Goal: Browse casually: Explore the website without a specific task or goal

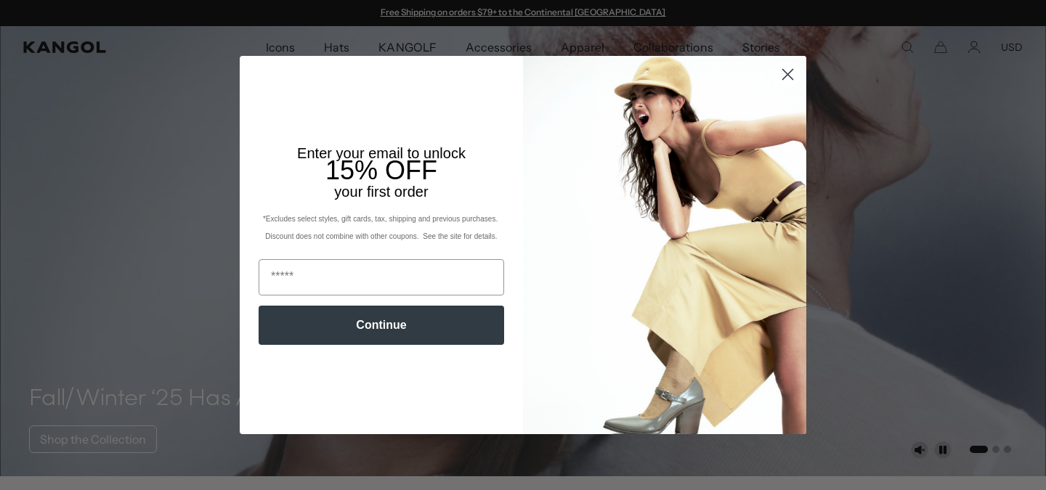
click at [794, 72] on circle "Close dialog" at bounding box center [788, 74] width 24 height 24
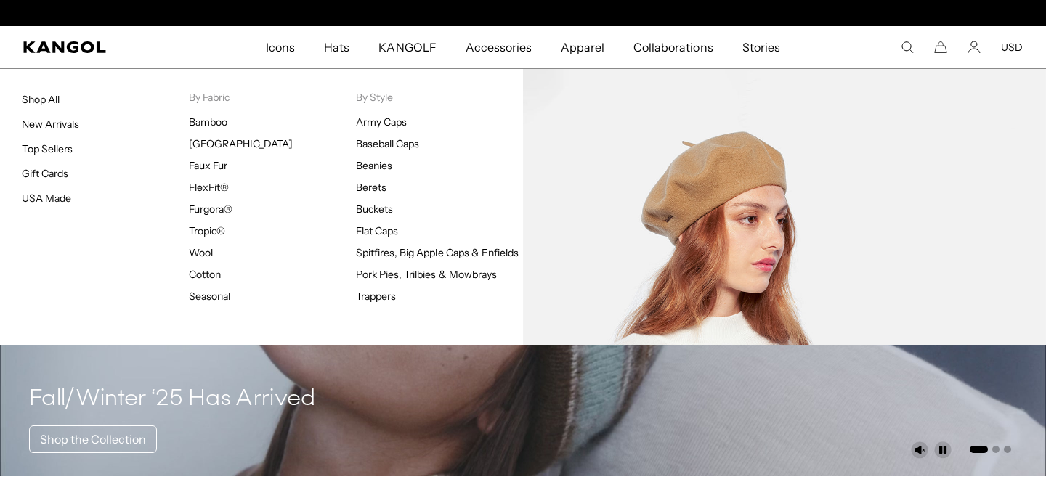
scroll to position [0, 299]
click at [376, 185] on link "Berets" at bounding box center [371, 187] width 31 height 13
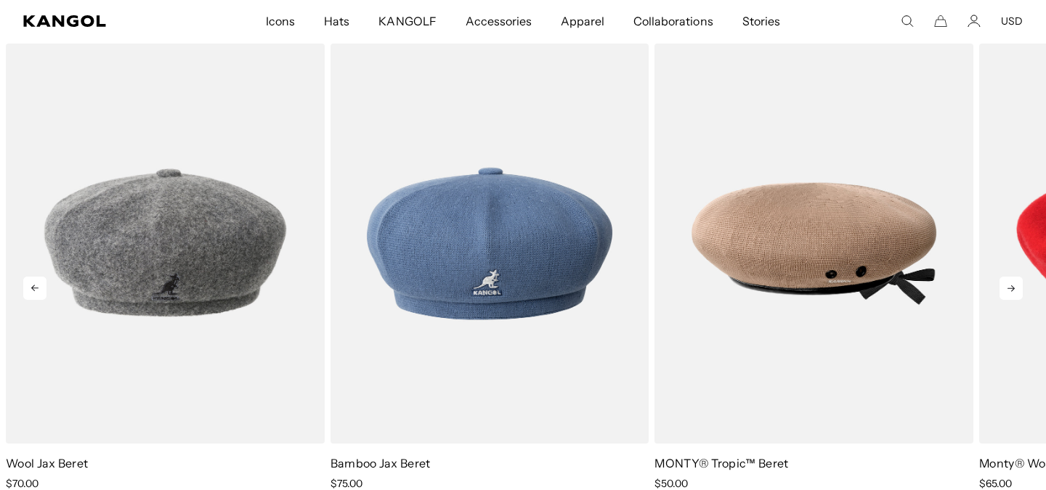
click at [1005, 286] on icon at bounding box center [1011, 288] width 23 height 23
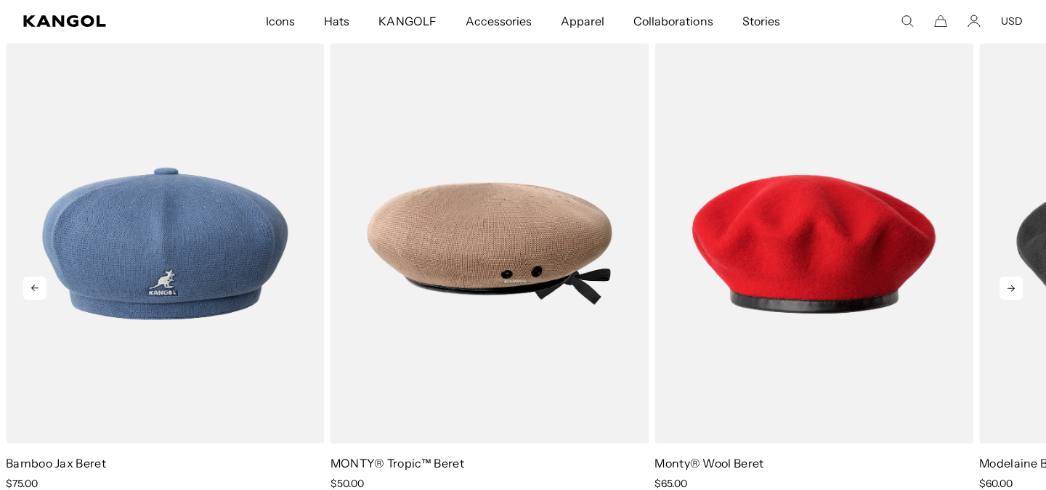
click at [1005, 286] on icon at bounding box center [1011, 288] width 23 height 23
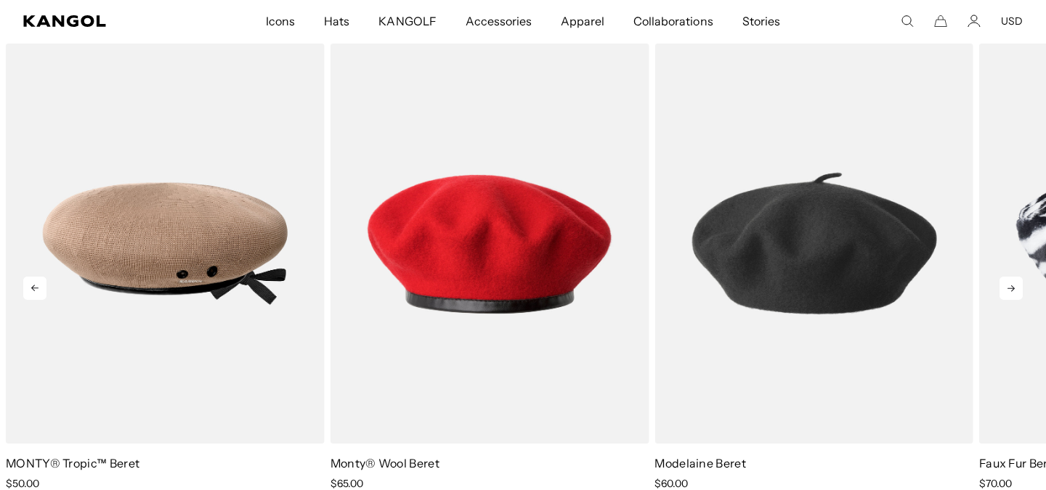
click at [1005, 286] on icon at bounding box center [1011, 288] width 23 height 23
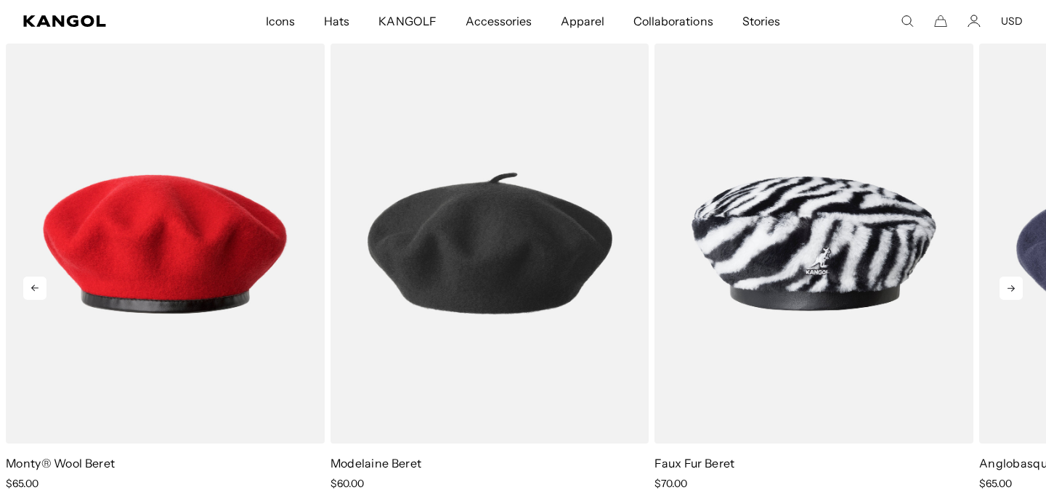
click at [1005, 286] on icon at bounding box center [1011, 288] width 23 height 23
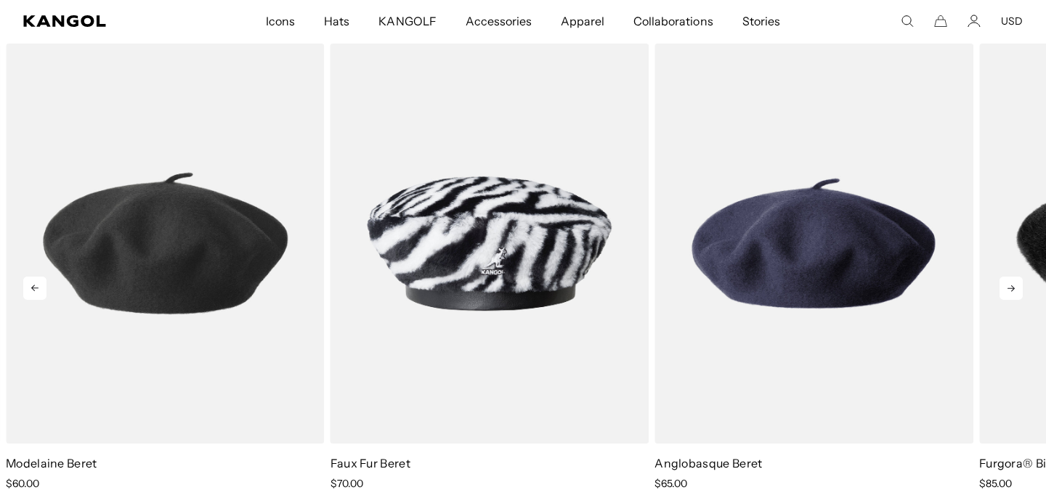
scroll to position [0, 299]
click at [1005, 286] on icon at bounding box center [1011, 288] width 23 height 23
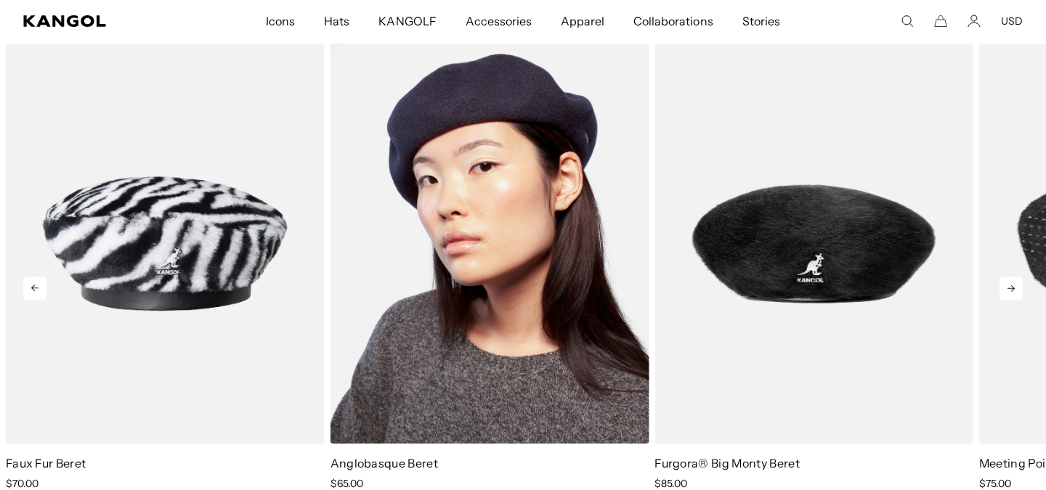
scroll to position [0, 0]
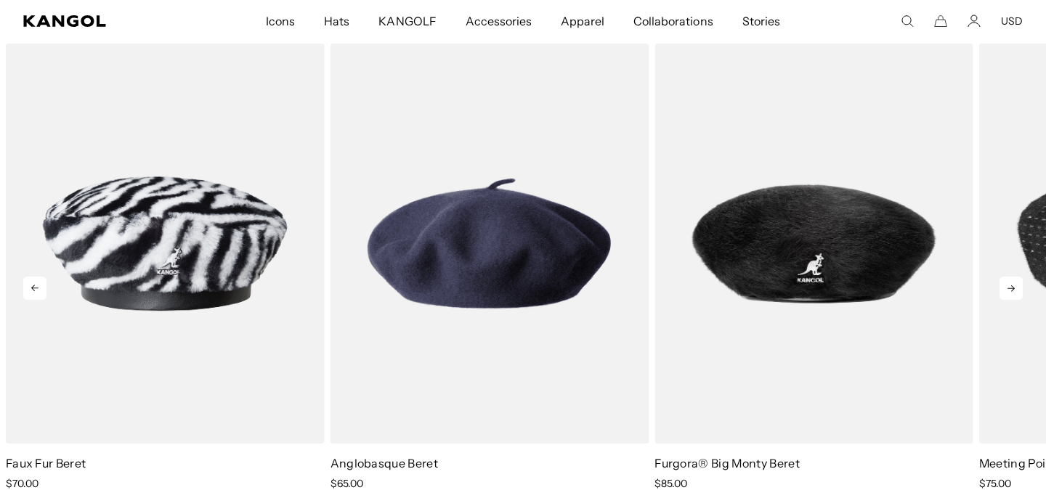
click at [1013, 277] on icon at bounding box center [1011, 288] width 23 height 23
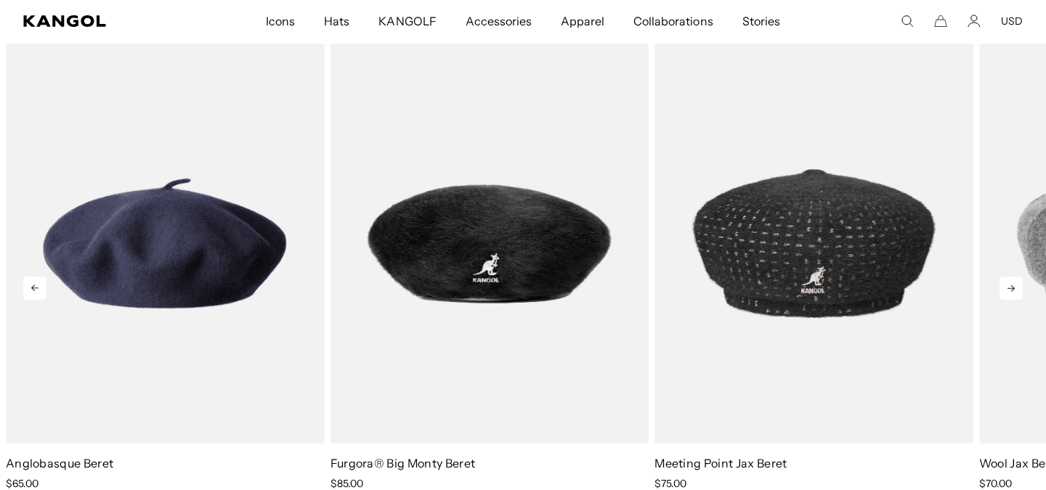
click at [1013, 277] on icon at bounding box center [1011, 288] width 23 height 23
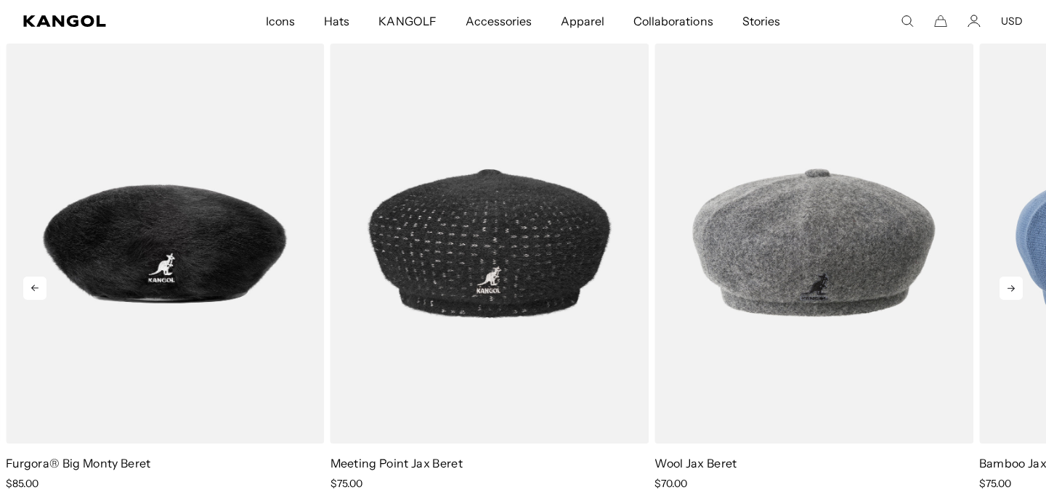
scroll to position [0, 299]
click at [1013, 277] on icon at bounding box center [1011, 288] width 23 height 23
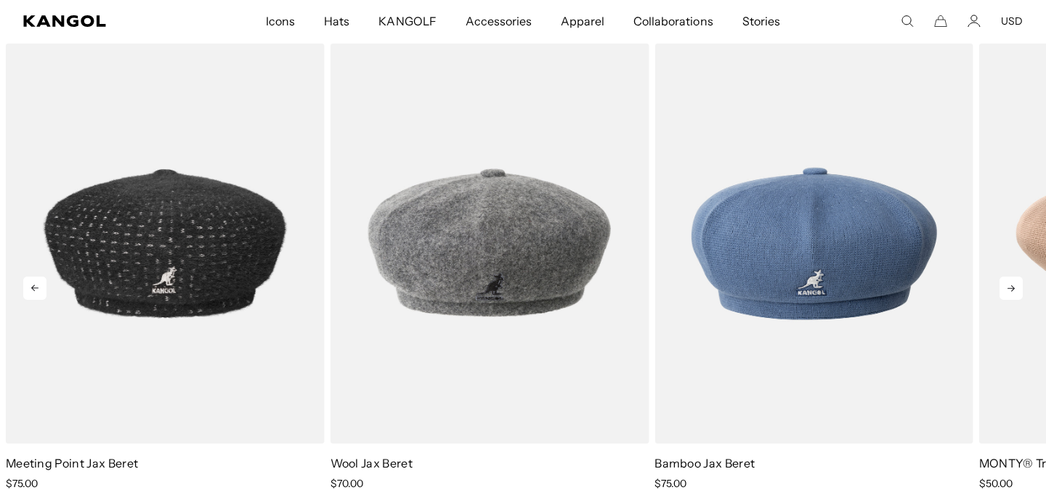
click at [1013, 277] on icon at bounding box center [1011, 288] width 23 height 23
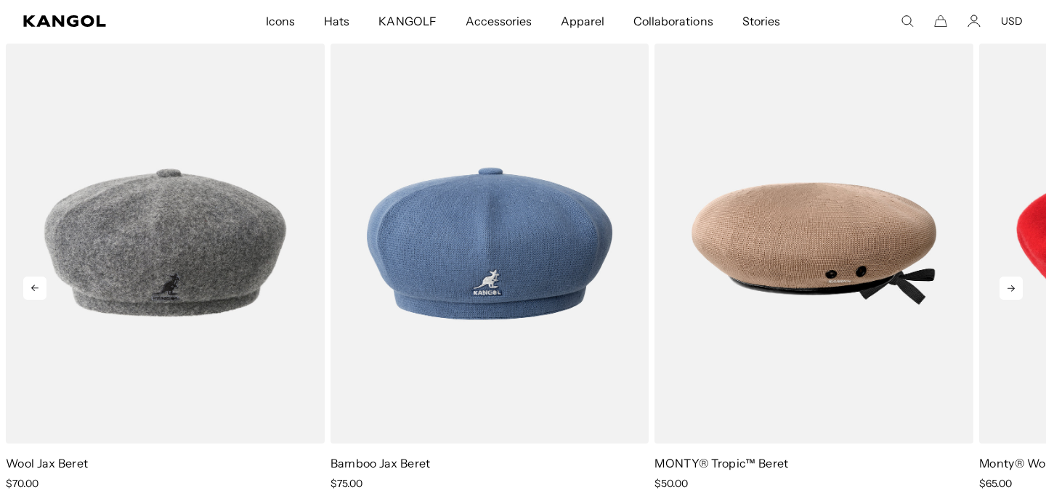
click at [1013, 277] on icon at bounding box center [1011, 288] width 23 height 23
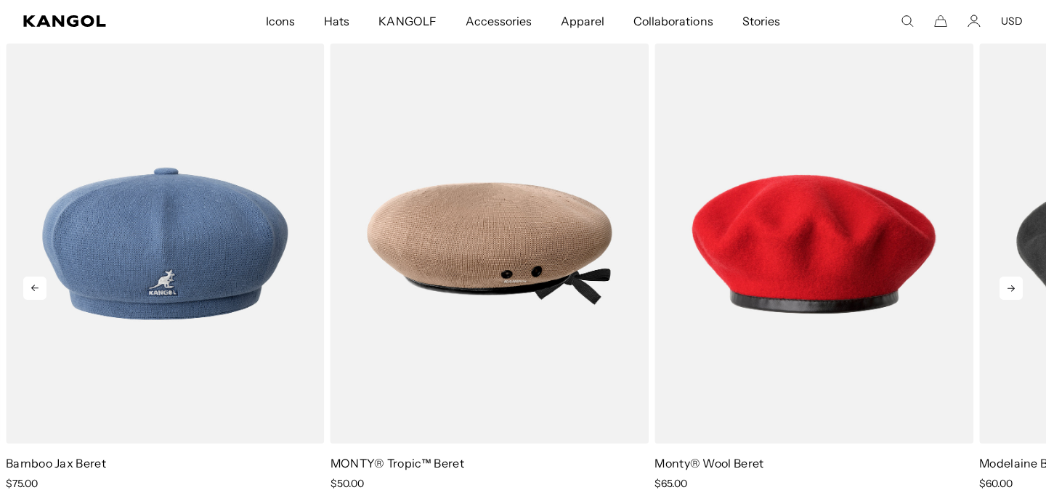
click at [1013, 277] on icon at bounding box center [1011, 288] width 23 height 23
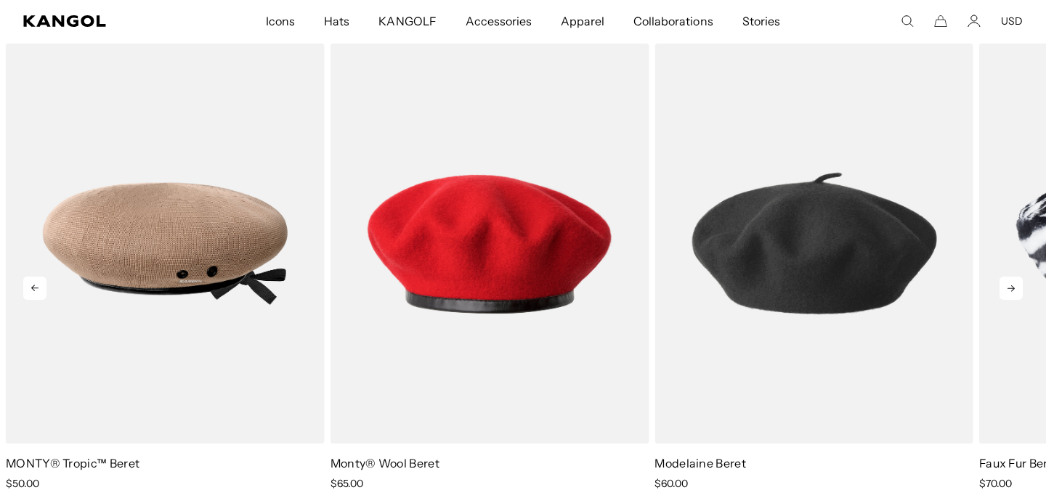
scroll to position [0, 0]
click at [1013, 277] on icon at bounding box center [1011, 288] width 23 height 23
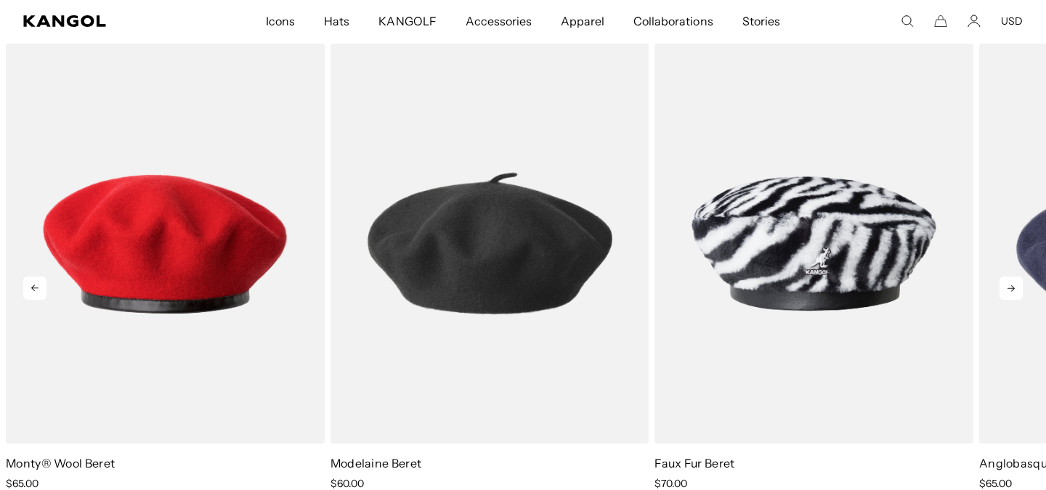
click at [1013, 277] on icon at bounding box center [1011, 288] width 23 height 23
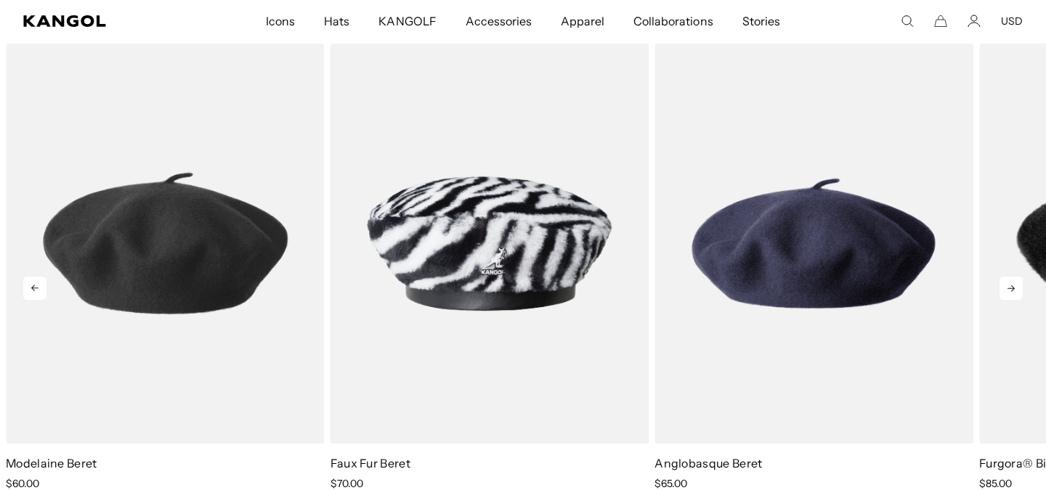
click at [1013, 277] on icon at bounding box center [1011, 288] width 23 height 23
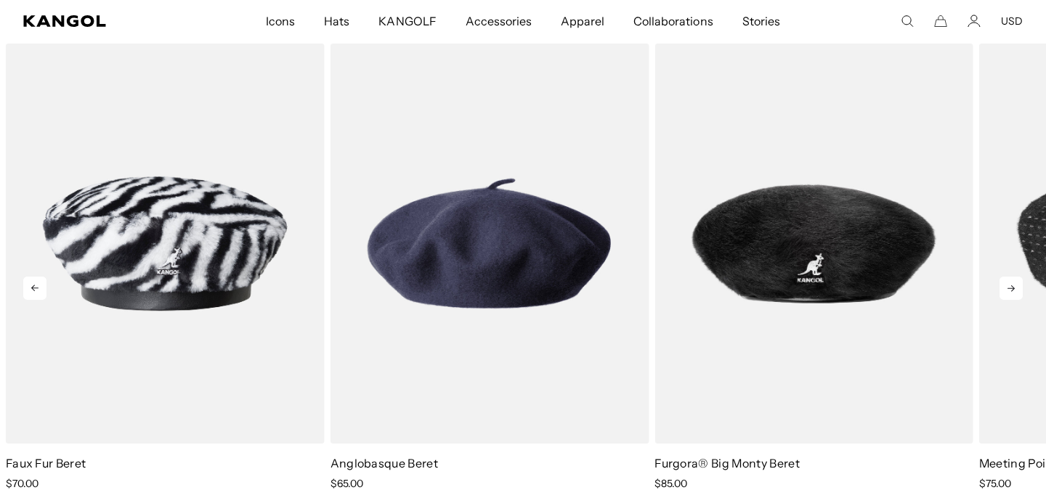
click at [1013, 277] on icon at bounding box center [1011, 288] width 23 height 23
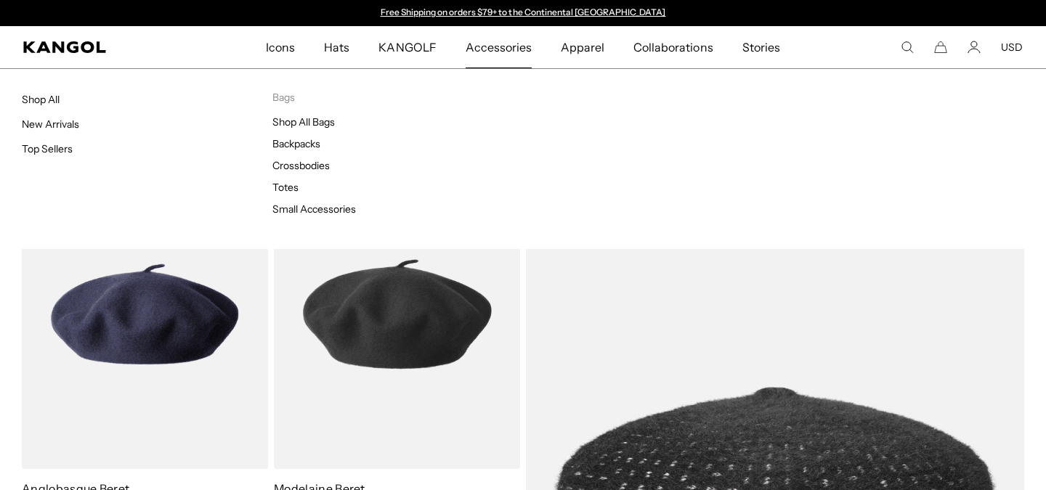
click at [299, 150] on li "Backpacks" at bounding box center [397, 143] width 251 height 13
click at [301, 138] on link "Backpacks" at bounding box center [296, 143] width 48 height 13
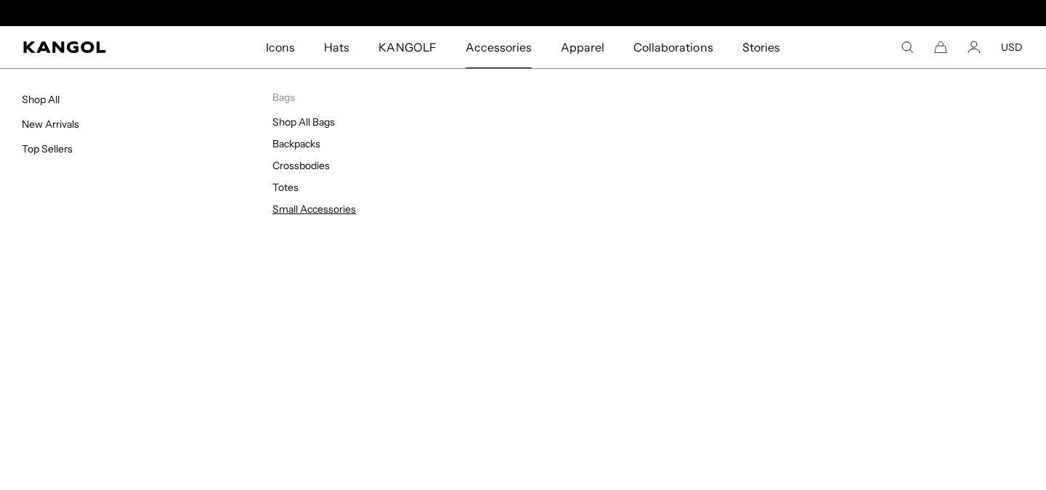
scroll to position [0, 299]
click at [311, 209] on link "Small Accessories" at bounding box center [314, 209] width 84 height 13
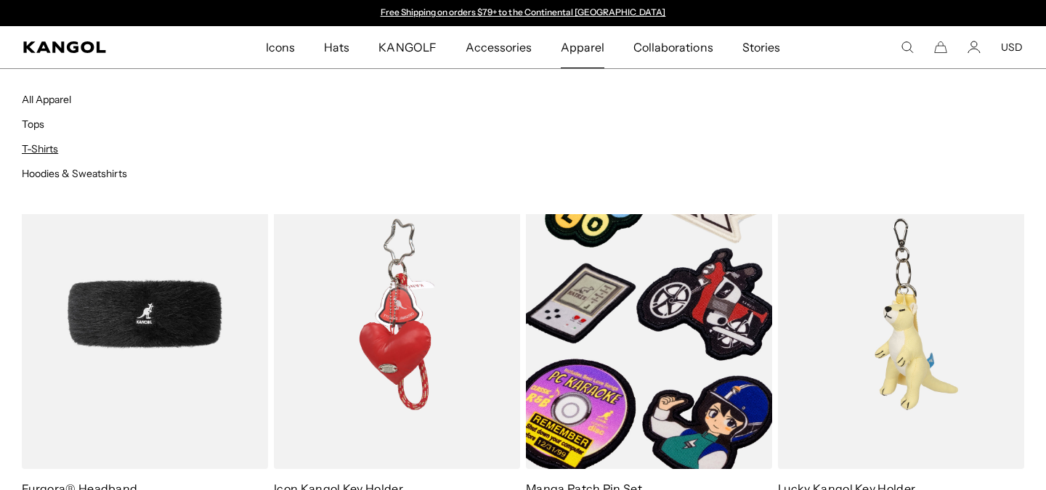
click at [41, 147] on link "T-Shirts" at bounding box center [40, 148] width 36 height 13
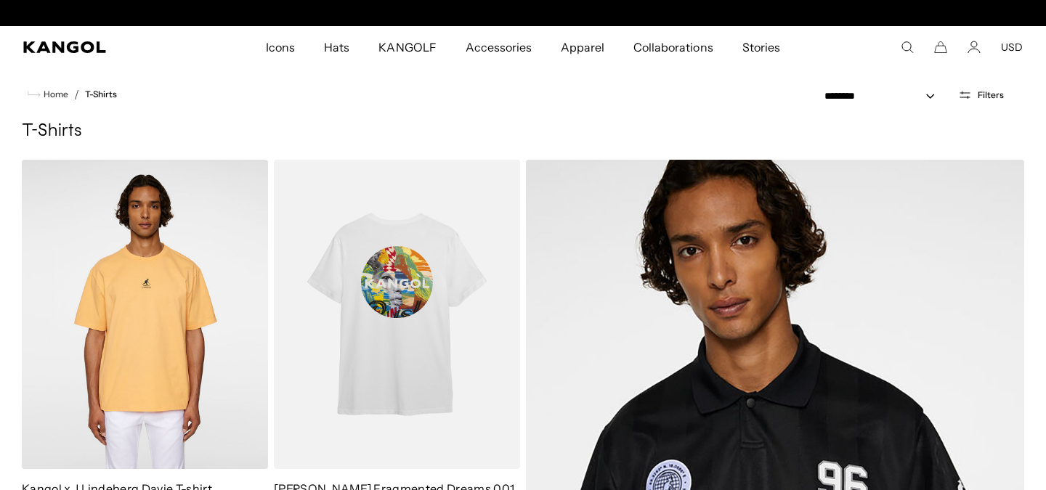
click at [691, 115] on nav "Home / T-Shirts" at bounding box center [523, 94] width 1046 height 52
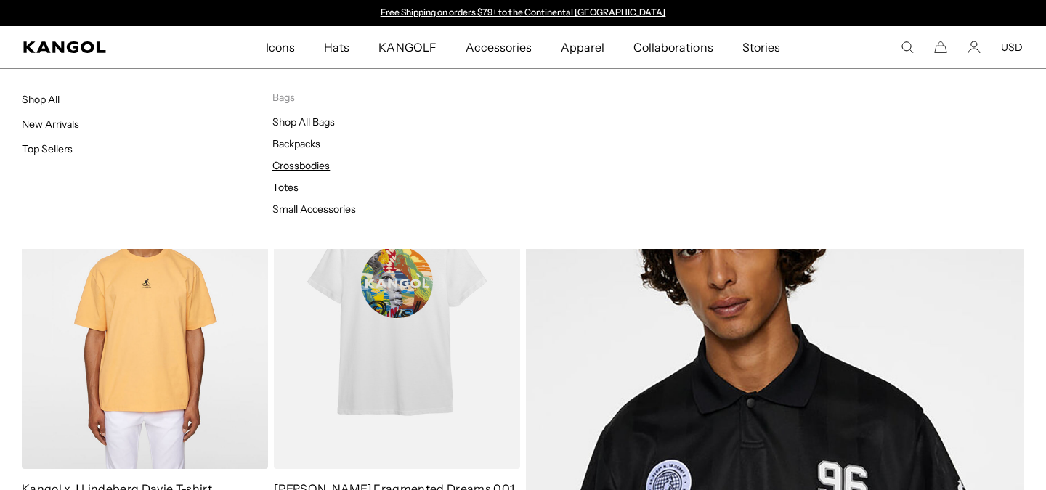
click at [306, 166] on link "Crossbodies" at bounding box center [300, 165] width 57 height 13
